Goal: Task Accomplishment & Management: Use online tool/utility

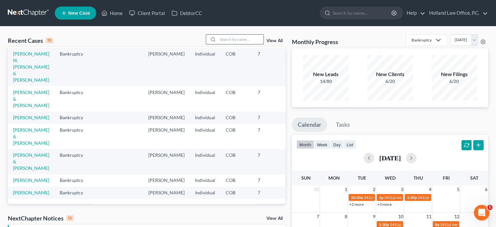
click at [237, 37] on input "search" at bounding box center [241, 39] width 46 height 9
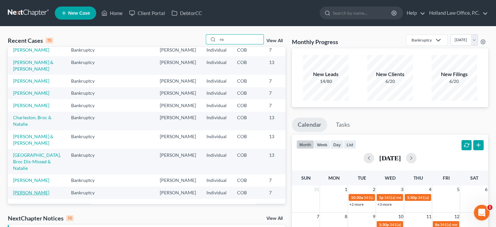
type input "ro"
click at [22, 190] on link "[PERSON_NAME]" at bounding box center [31, 193] width 36 height 6
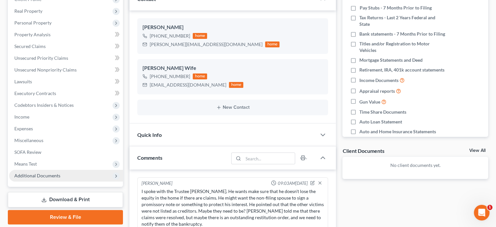
scroll to position [71, 0]
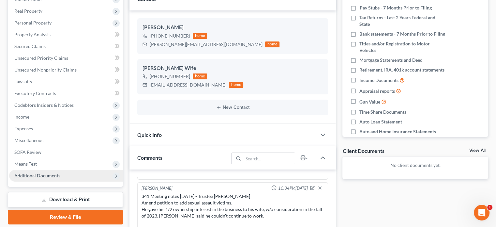
click at [52, 176] on span "Additional Documents" at bounding box center [37, 176] width 46 height 6
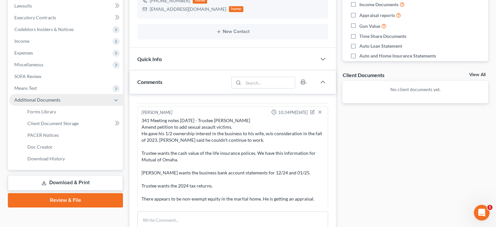
scroll to position [196, 0]
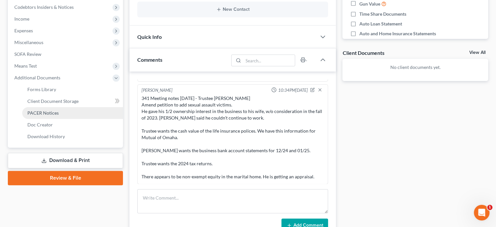
click at [44, 112] on span "PACER Notices" at bounding box center [42, 113] width 31 height 6
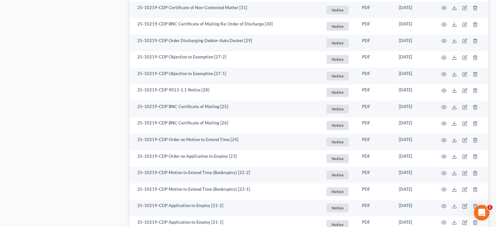
scroll to position [555, 0]
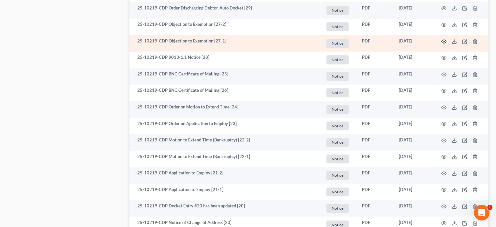
click at [444, 41] on circle "button" at bounding box center [443, 41] width 1 height 1
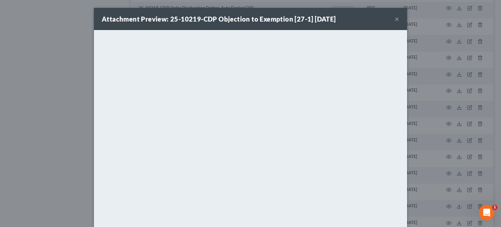
click at [395, 19] on button "×" at bounding box center [397, 19] width 5 height 8
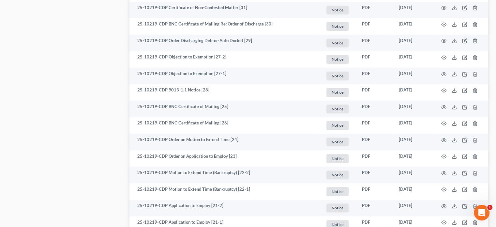
scroll to position [489, 0]
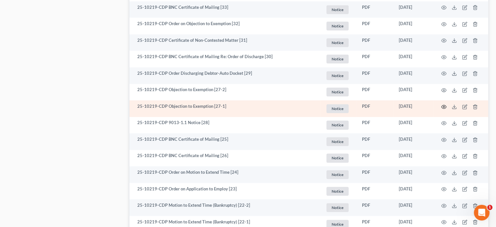
click at [444, 105] on icon "button" at bounding box center [443, 106] width 5 height 5
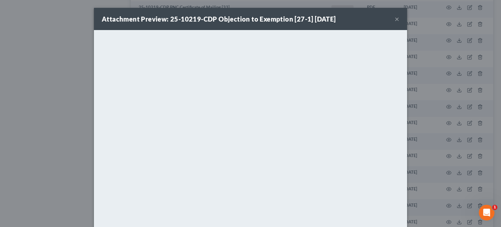
click at [395, 20] on button "×" at bounding box center [397, 19] width 5 height 8
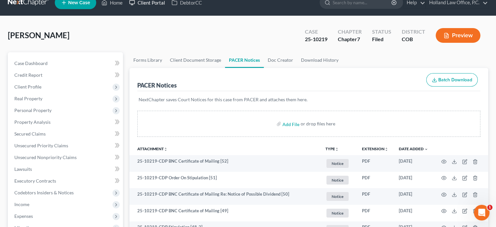
scroll to position [0, 0]
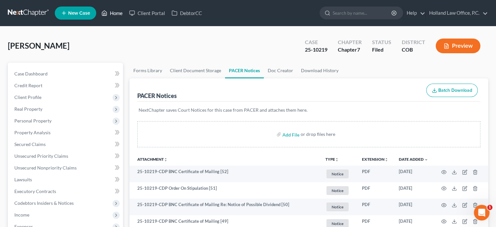
click at [112, 13] on link "Home" at bounding box center [112, 13] width 28 height 12
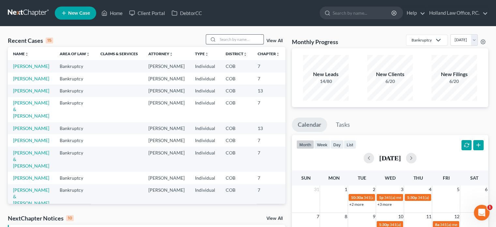
click at [234, 40] on input "search" at bounding box center [241, 39] width 46 height 9
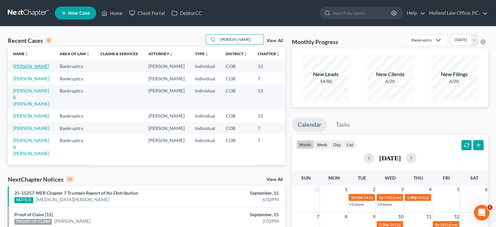
type input "miller"
click at [22, 68] on link "[PERSON_NAME]" at bounding box center [31, 66] width 36 height 6
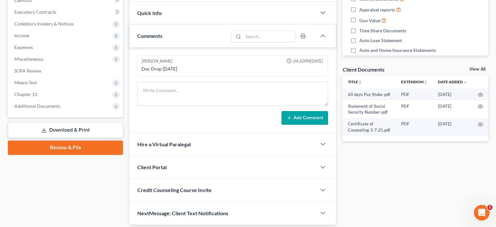
scroll to position [168, 0]
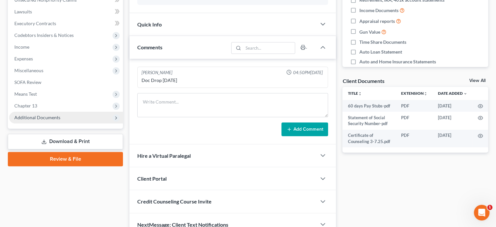
click at [29, 118] on span "Additional Documents" at bounding box center [37, 118] width 46 height 6
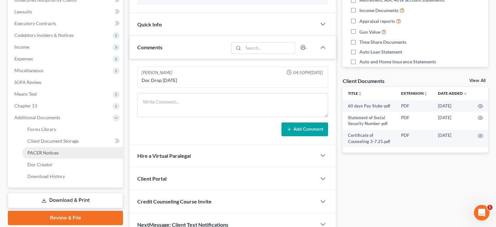
click at [38, 149] on link "PACER Notices" at bounding box center [72, 153] width 101 height 12
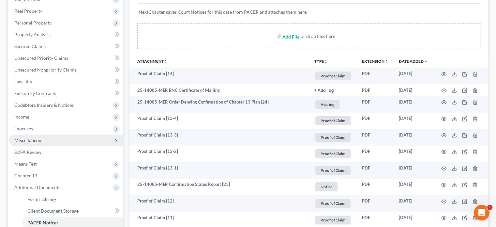
scroll to position [163, 0]
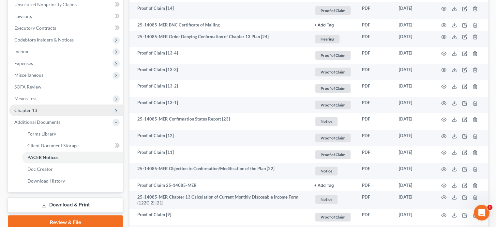
click at [21, 112] on span "Chapter 13" at bounding box center [25, 110] width 23 height 6
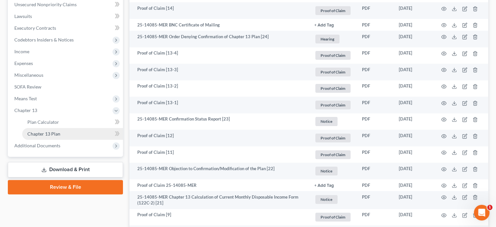
click at [36, 133] on span "Chapter 13 Plan" at bounding box center [43, 134] width 33 height 6
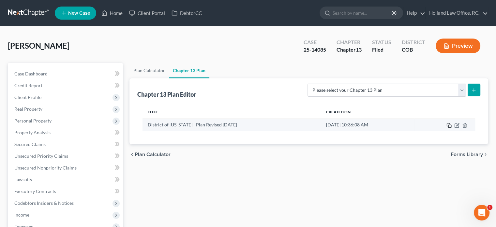
click at [450, 125] on icon "button" at bounding box center [449, 125] width 5 height 5
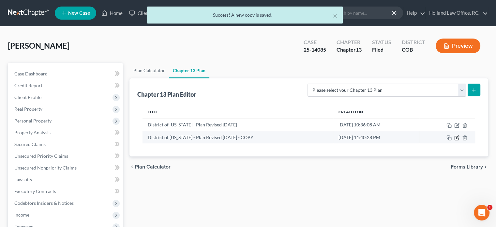
click at [457, 137] on icon "button" at bounding box center [457, 136] width 3 height 3
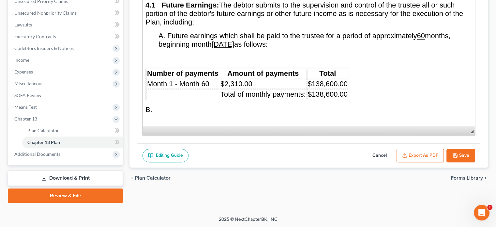
scroll to position [1403, 0]
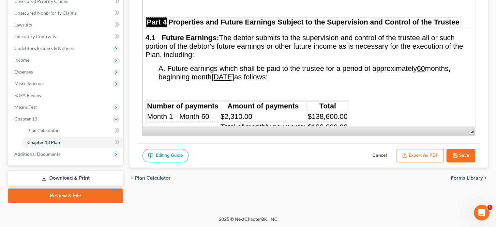
click at [256, 112] on td "$2,310.00" at bounding box center [263, 117] width 87 height 10
click at [322, 112] on span "$138,600.00" at bounding box center [328, 116] width 40 height 8
click at [322, 123] on span "$138,600.00" at bounding box center [328, 127] width 40 height 8
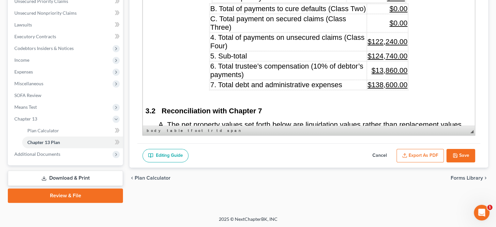
scroll to position [848, 0]
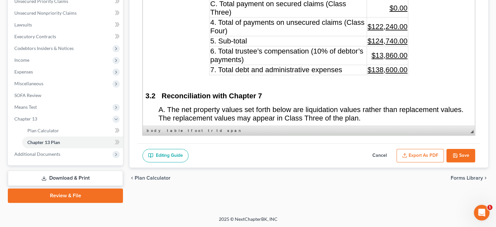
click at [381, 66] on u "$138,600.00" at bounding box center [388, 70] width 40 height 8
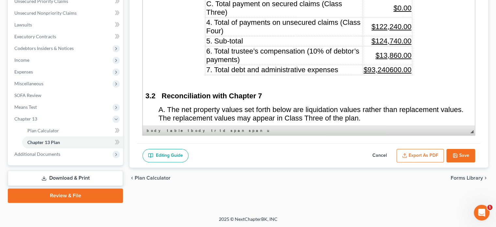
click at [388, 67] on u "$93,240600.00" at bounding box center [388, 70] width 48 height 8
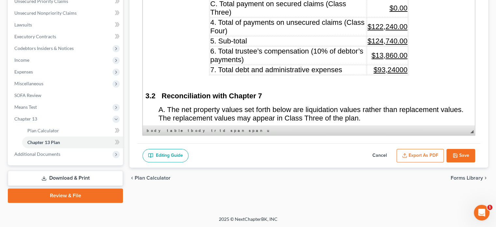
click at [379, 53] on span "$13,860.00" at bounding box center [390, 55] width 36 height 8
click at [395, 54] on span "$9,3,860.00" at bounding box center [389, 55] width 38 height 8
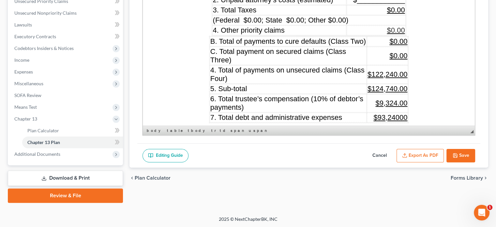
scroll to position [816, 0]
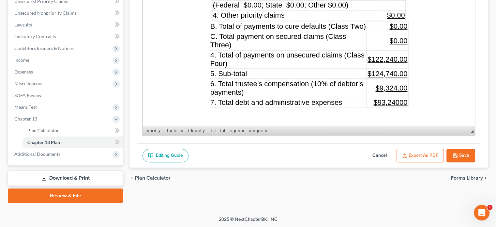
click at [395, 71] on span "$124,740.00" at bounding box center [388, 73] width 40 height 8
click at [381, 60] on span "$122,240.00" at bounding box center [388, 59] width 40 height 8
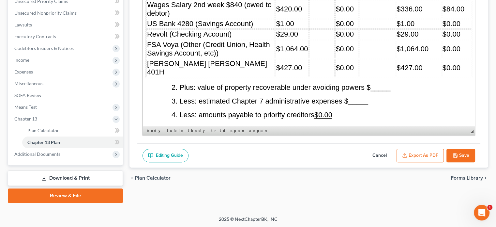
scroll to position [1272, 0]
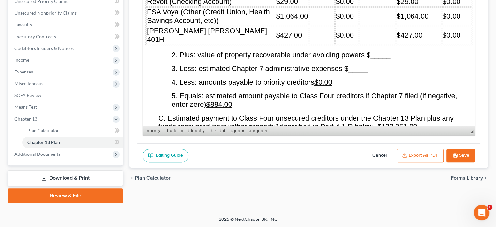
click at [407, 114] on span "C. Estimated payment to Class Four unsecured creditors under the Chapter 13 Pla…" at bounding box center [306, 122] width 295 height 17
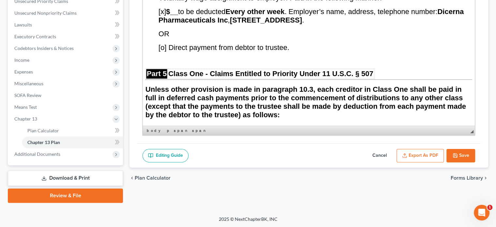
scroll to position [1598, 0]
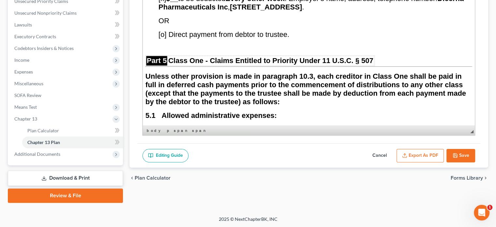
click at [417, 125] on span "$13,860.00" at bounding box center [421, 129] width 36 height 8
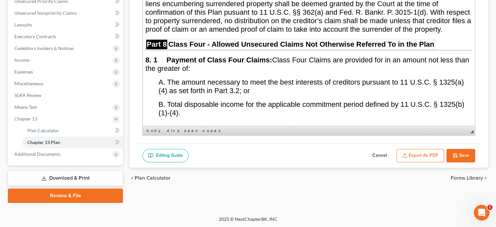
scroll to position [2708, 0]
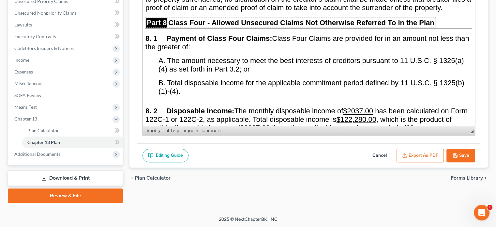
click at [365, 107] on u "$2037.00" at bounding box center [358, 111] width 30 height 8
click at [373, 115] on u "$122,280.00" at bounding box center [356, 119] width 40 height 8
click at [269, 124] on u "$2037.00" at bounding box center [255, 128] width 30 height 8
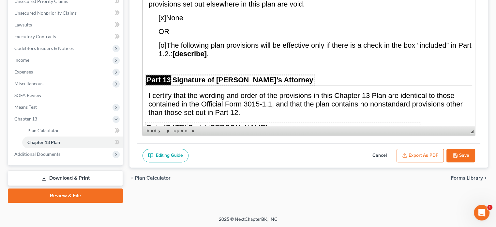
scroll to position [3654, 0]
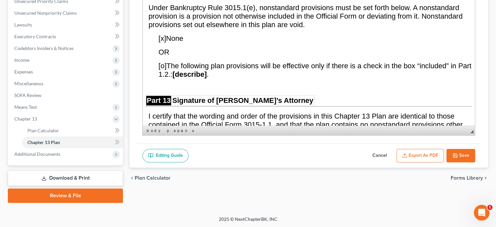
click at [172, 144] on u "07/01/2025" at bounding box center [175, 148] width 23 height 8
click at [183, 144] on u "09/01/2025" at bounding box center [175, 148] width 23 height 8
click at [178, 144] on u "09/015/2025" at bounding box center [184, 148] width 40 height 8
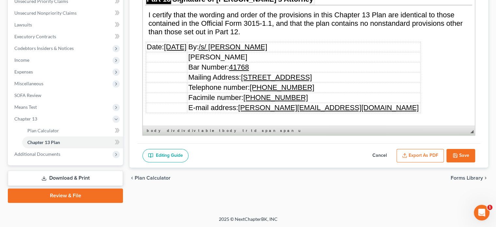
scroll to position [3784, 0]
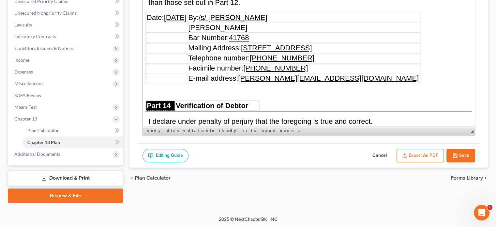
click at [173, 147] on u "07/01/2025" at bounding box center [175, 151] width 23 height 8
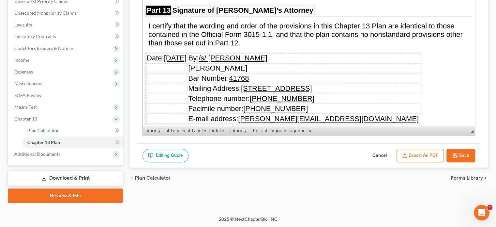
scroll to position [3730, 0]
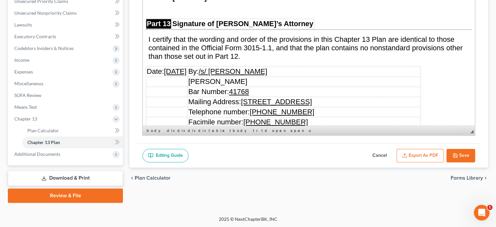
click at [459, 154] on button "Save" at bounding box center [461, 156] width 29 height 14
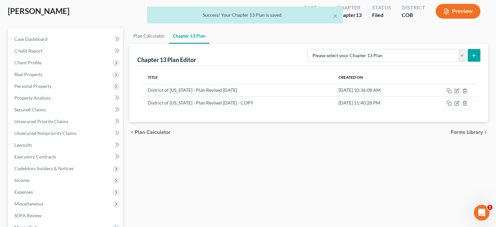
scroll to position [24, 0]
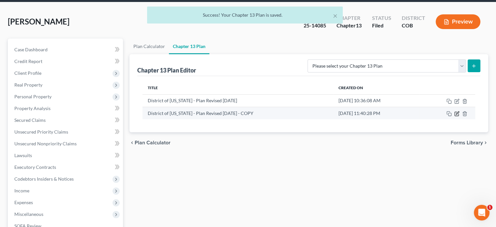
click at [455, 113] on icon "button" at bounding box center [456, 113] width 5 height 5
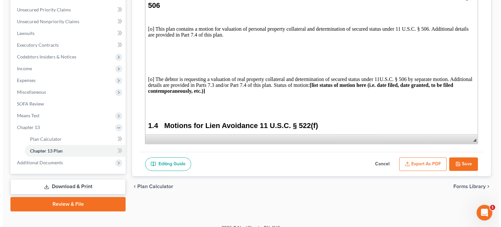
scroll to position [155, 0]
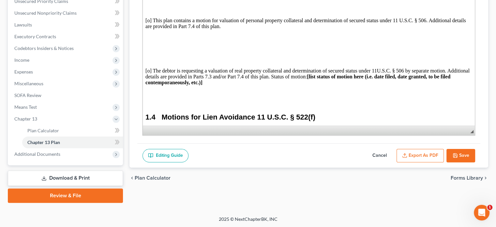
click at [426, 151] on button "Export as PDF" at bounding box center [420, 156] width 47 height 14
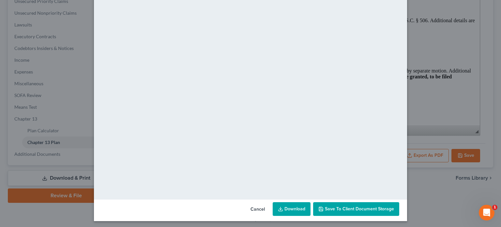
scroll to position [46, 0]
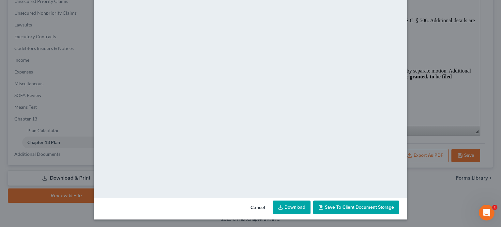
click at [300, 210] on link "Download" at bounding box center [292, 207] width 38 height 14
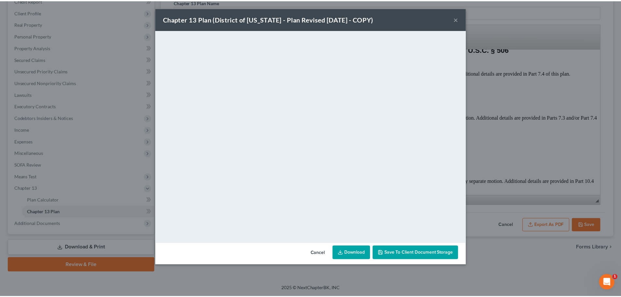
scroll to position [0, 0]
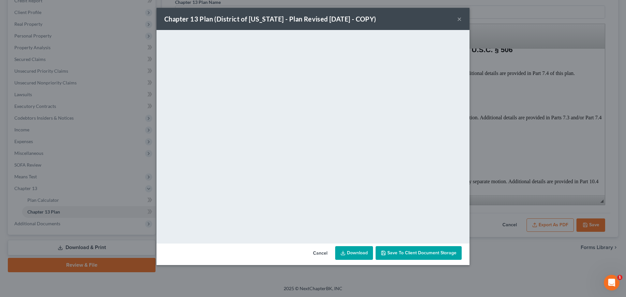
click at [459, 20] on button "×" at bounding box center [459, 19] width 5 height 8
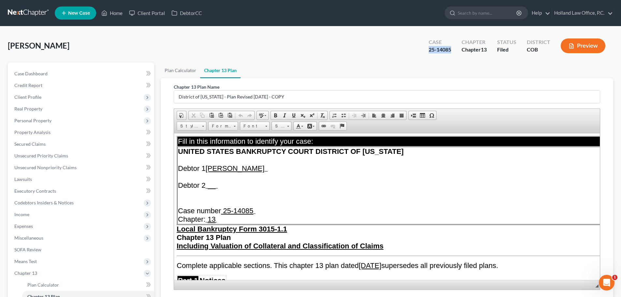
drag, startPoint x: 428, startPoint y: 51, endPoint x: 455, endPoint y: 51, distance: 27.1
click at [455, 51] on div "Case 25-14085" at bounding box center [440, 46] width 33 height 19
copy div "25-14085"
click at [28, 73] on span "Case Dashboard" at bounding box center [30, 74] width 33 height 6
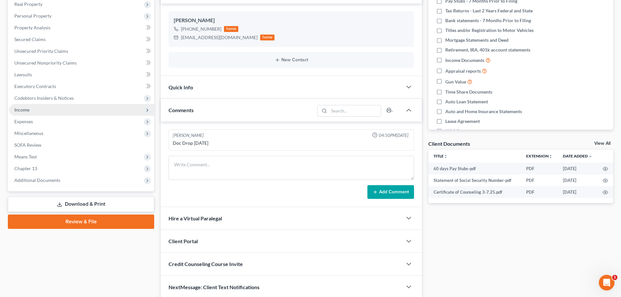
scroll to position [130, 0]
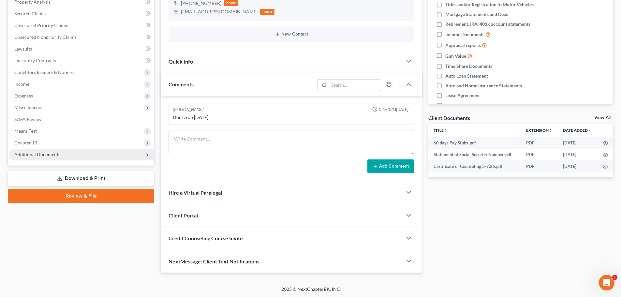
click at [34, 156] on span "Additional Documents" at bounding box center [37, 155] width 46 height 6
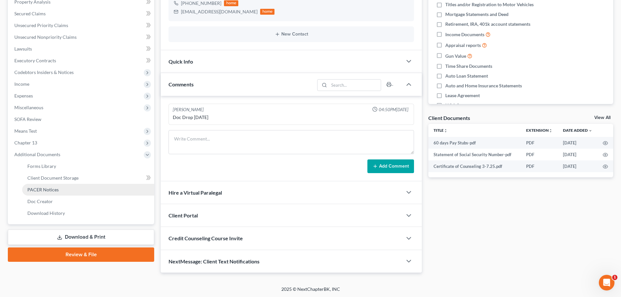
click at [33, 188] on span "PACER Notices" at bounding box center [42, 190] width 31 height 6
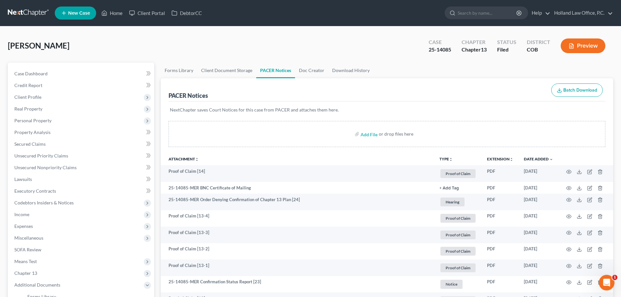
scroll to position [98, 0]
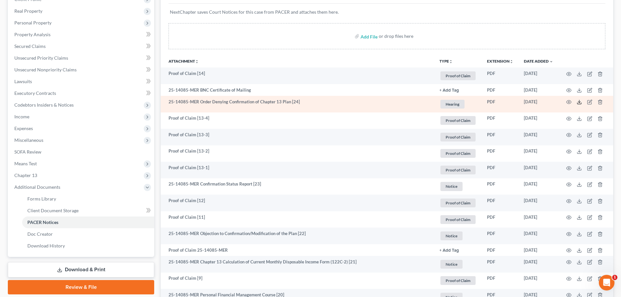
click at [496, 101] on icon at bounding box center [579, 101] width 5 height 5
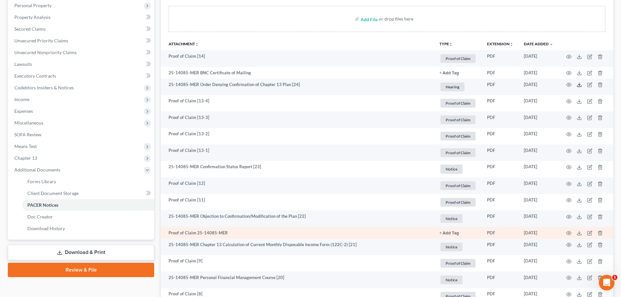
scroll to position [130, 0]
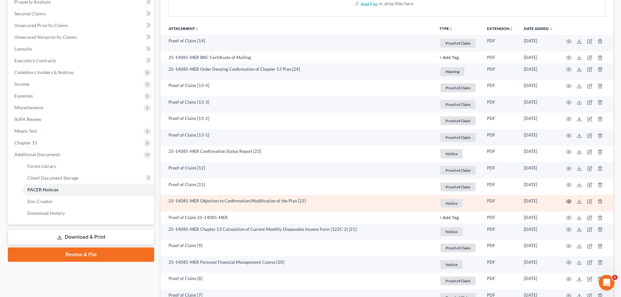
click at [496, 201] on icon "button" at bounding box center [569, 201] width 5 height 5
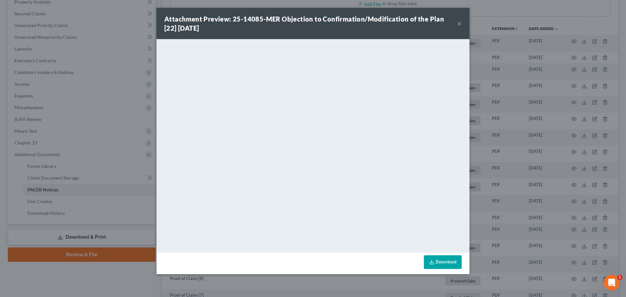
click at [461, 24] on button "×" at bounding box center [459, 24] width 5 height 8
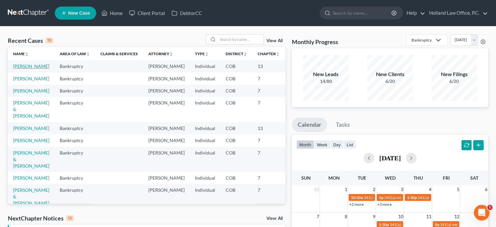
click at [23, 69] on link "[PERSON_NAME]" at bounding box center [31, 66] width 36 height 6
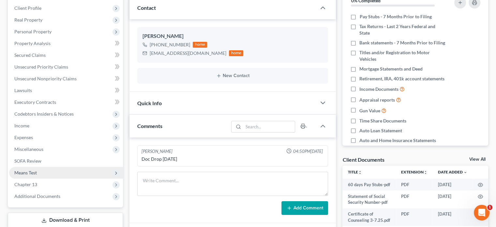
scroll to position [130, 0]
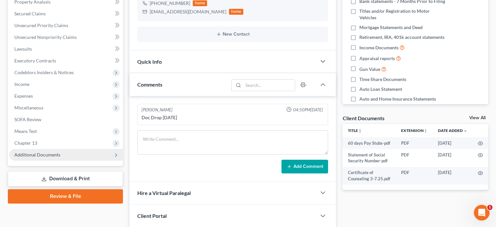
click at [51, 156] on span "Additional Documents" at bounding box center [37, 155] width 46 height 6
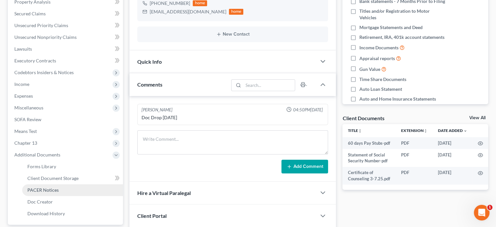
click at [48, 185] on link "PACER Notices" at bounding box center [72, 190] width 101 height 12
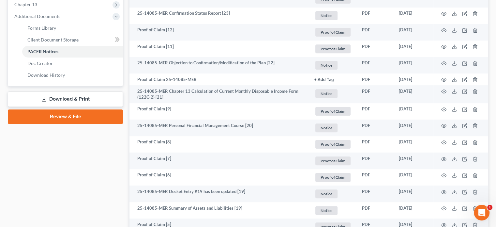
scroll to position [261, 0]
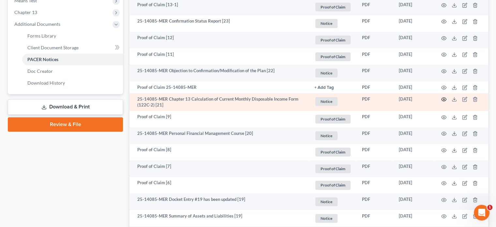
click at [444, 99] on circle "button" at bounding box center [443, 99] width 1 height 1
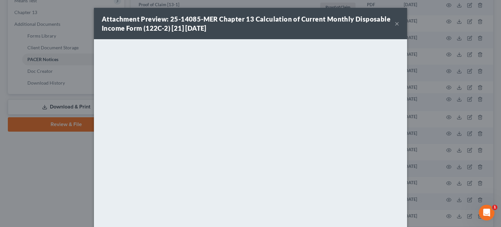
click at [395, 22] on button "×" at bounding box center [397, 24] width 5 height 8
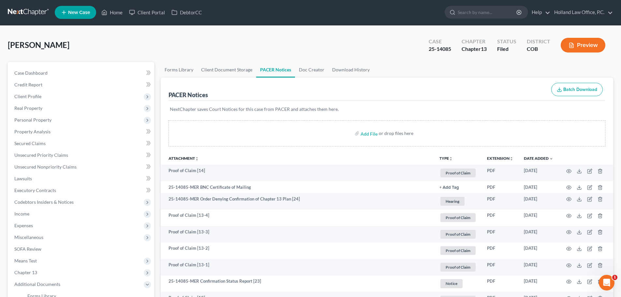
scroll to position [0, 0]
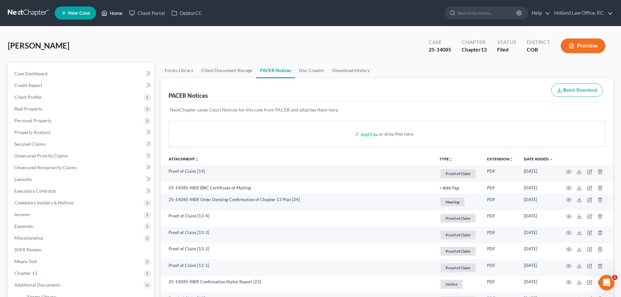
click at [118, 15] on link "Home" at bounding box center [112, 13] width 28 height 12
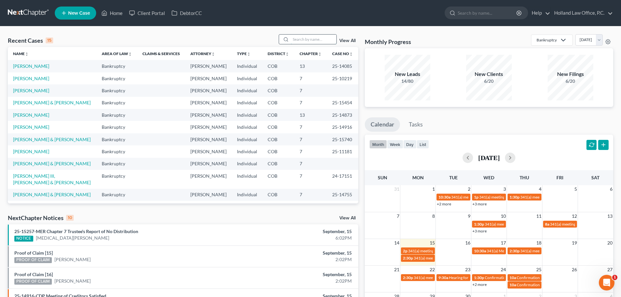
click at [304, 38] on input "search" at bounding box center [314, 39] width 46 height 9
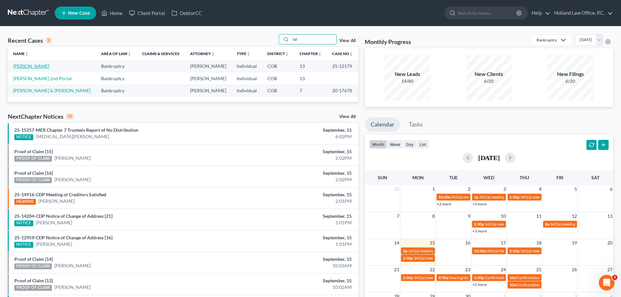
type input "fal"
click at [38, 66] on link "Faltak, Shannon" at bounding box center [31, 66] width 36 height 6
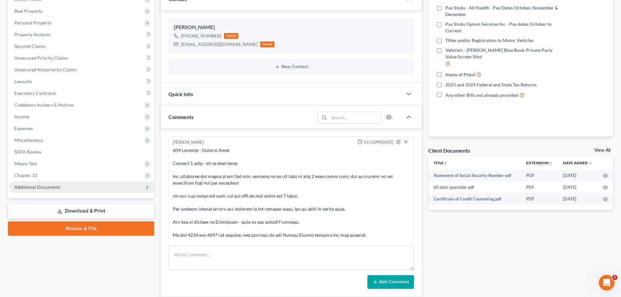
scroll to position [152, 0]
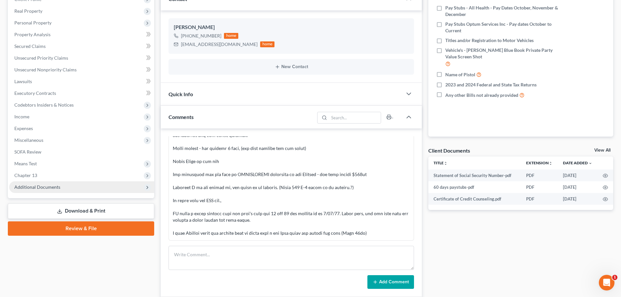
click at [42, 189] on span "Additional Documents" at bounding box center [37, 187] width 46 height 6
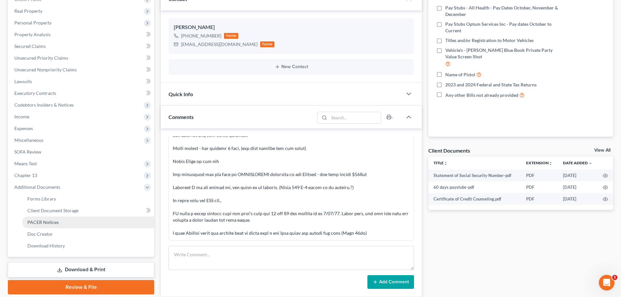
click at [36, 226] on link "PACER Notices" at bounding box center [88, 223] width 132 height 12
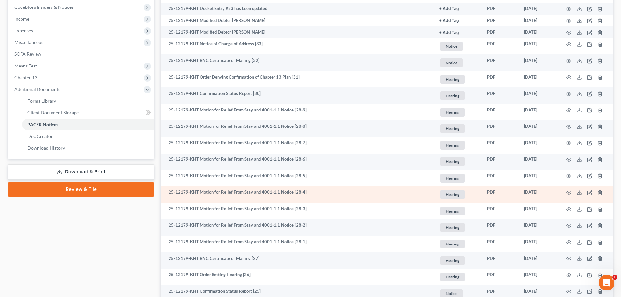
scroll to position [261, 0]
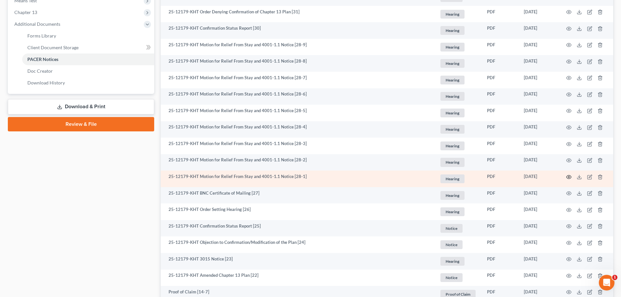
click at [501, 176] on icon "button" at bounding box center [569, 177] width 5 height 5
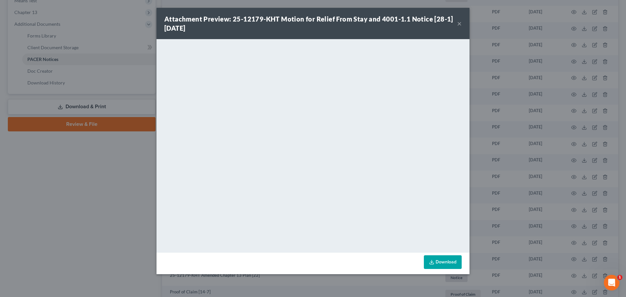
click at [461, 24] on button "×" at bounding box center [459, 24] width 5 height 8
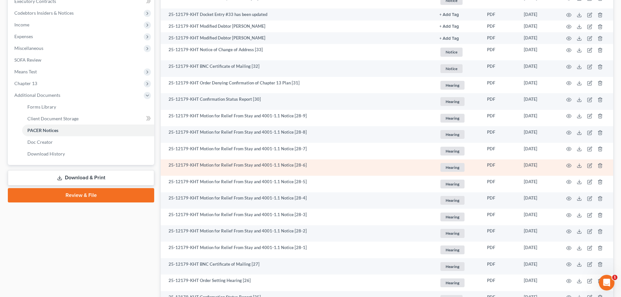
scroll to position [163, 0]
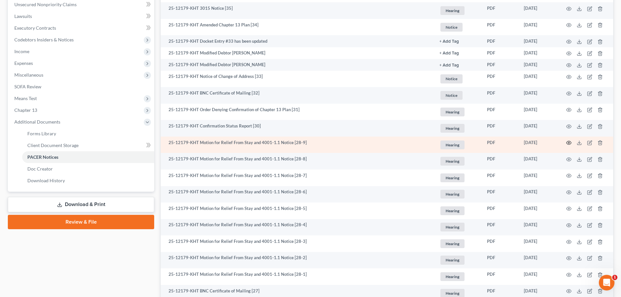
click at [501, 144] on icon "button" at bounding box center [569, 142] width 5 height 5
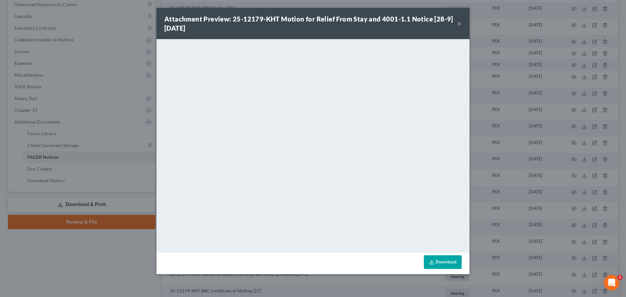
click at [459, 24] on button "×" at bounding box center [459, 24] width 5 height 8
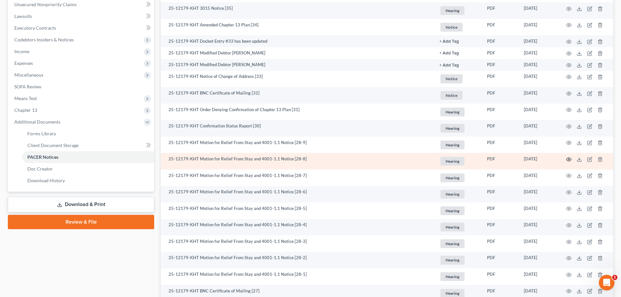
click at [501, 160] on icon "button" at bounding box center [569, 159] width 5 height 5
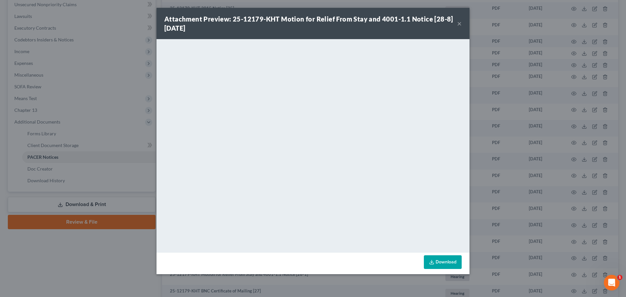
click at [460, 25] on button "×" at bounding box center [459, 24] width 5 height 8
